Goal: Task Accomplishment & Management: Manage account settings

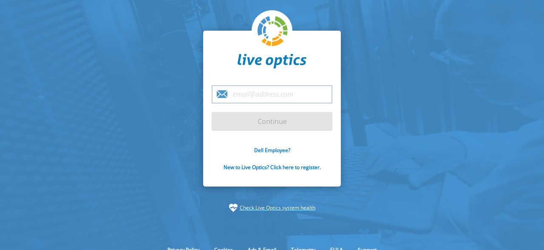
click at [238, 96] on input "email" at bounding box center [272, 94] width 121 height 18
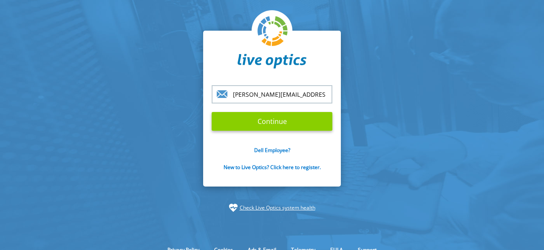
type input "[PERSON_NAME][EMAIL_ADDRESS][DOMAIN_NAME]"
click at [272, 123] on input "Continue" at bounding box center [272, 121] width 121 height 19
click at [271, 120] on input "Continue" at bounding box center [272, 121] width 121 height 19
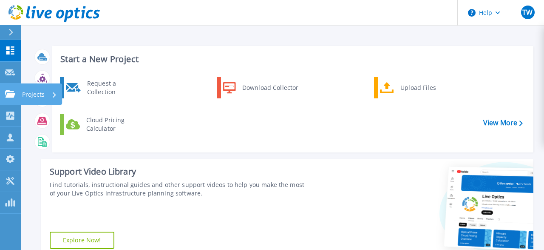
click at [9, 96] on icon at bounding box center [10, 93] width 10 height 7
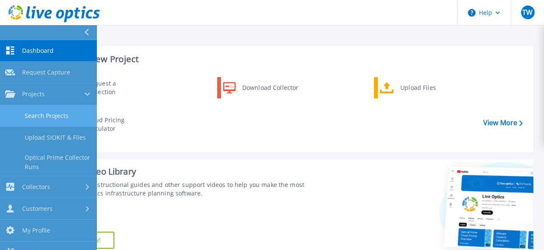
click at [53, 114] on link "Search Projects" at bounding box center [48, 116] width 97 height 22
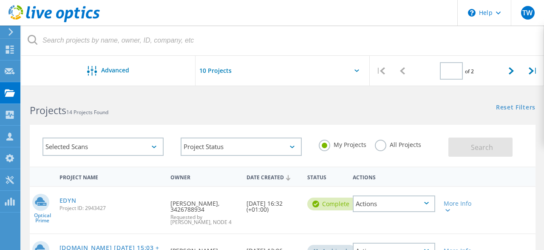
type input "1"
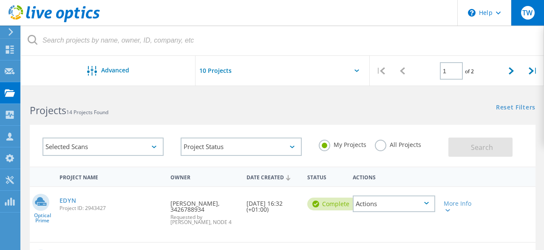
click at [529, 12] on span "TW" at bounding box center [528, 12] width 10 height 7
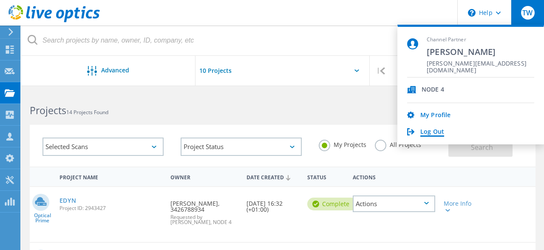
click at [433, 133] on link "Log Out" at bounding box center [433, 132] width 24 height 8
